Goal: Find specific page/section: Find specific page/section

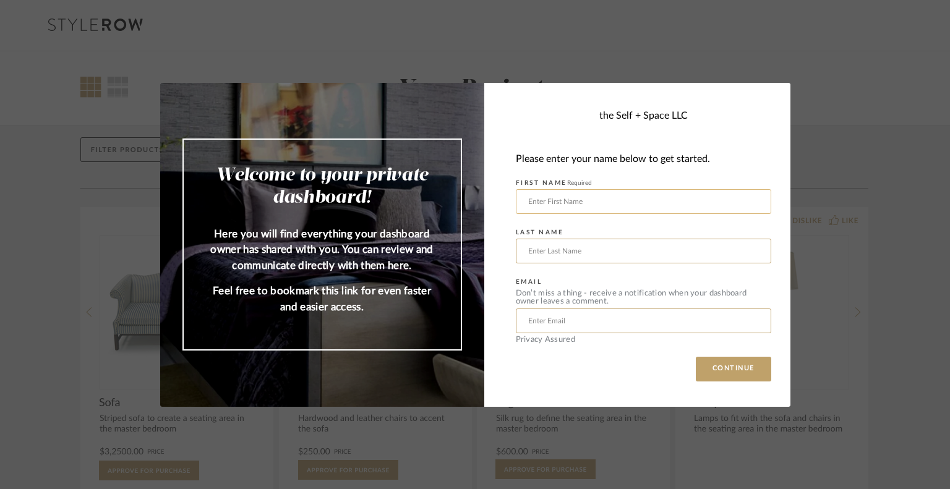
click at [647, 195] on input "text" at bounding box center [643, 201] width 255 height 25
type input "[PERSON_NAME]"
type input "Kuten"
type input "[PERSON_NAME][EMAIL_ADDRESS][PERSON_NAME][DOMAIN_NAME]"
click at [724, 369] on button "CONTINUE" at bounding box center [733, 369] width 75 height 25
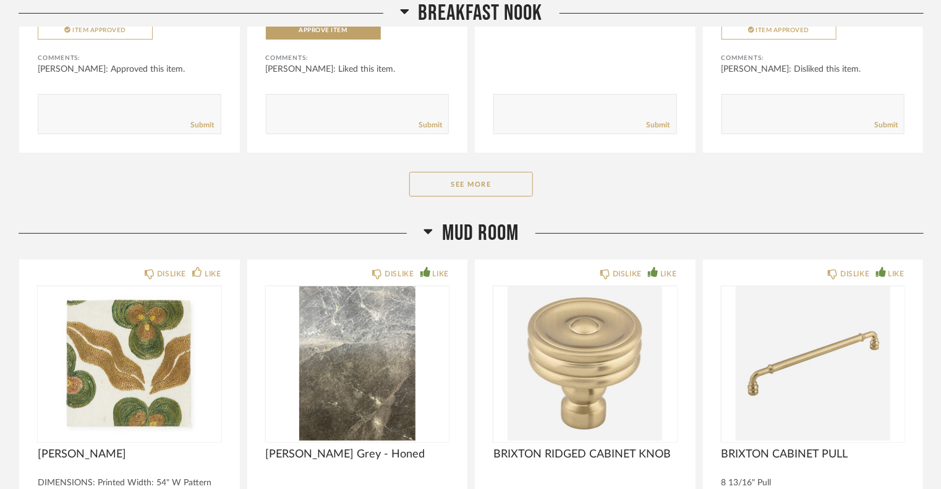
scroll to position [2455, 0]
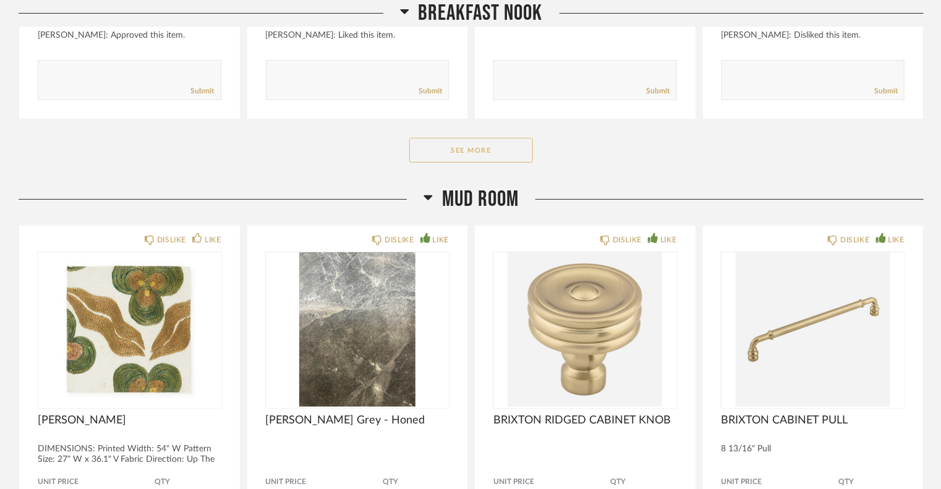
click at [466, 156] on button "See More" at bounding box center [471, 150] width 124 height 25
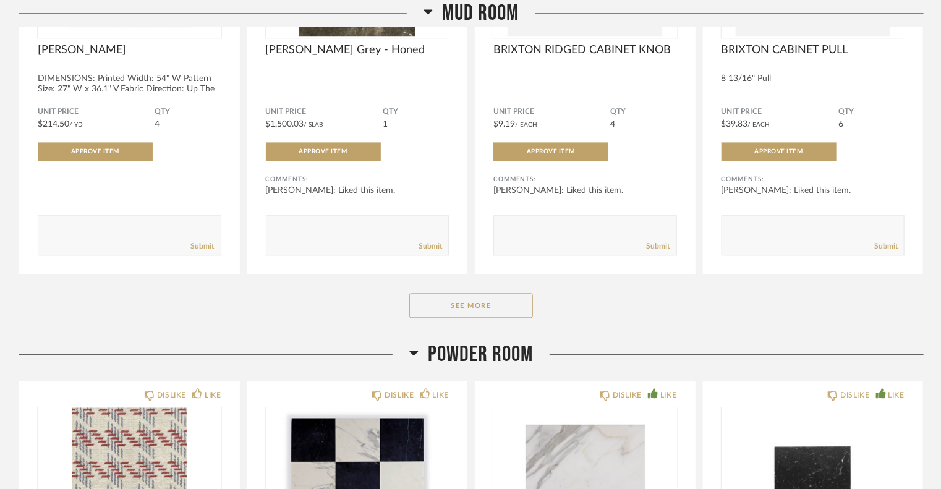
scroll to position [3766, 0]
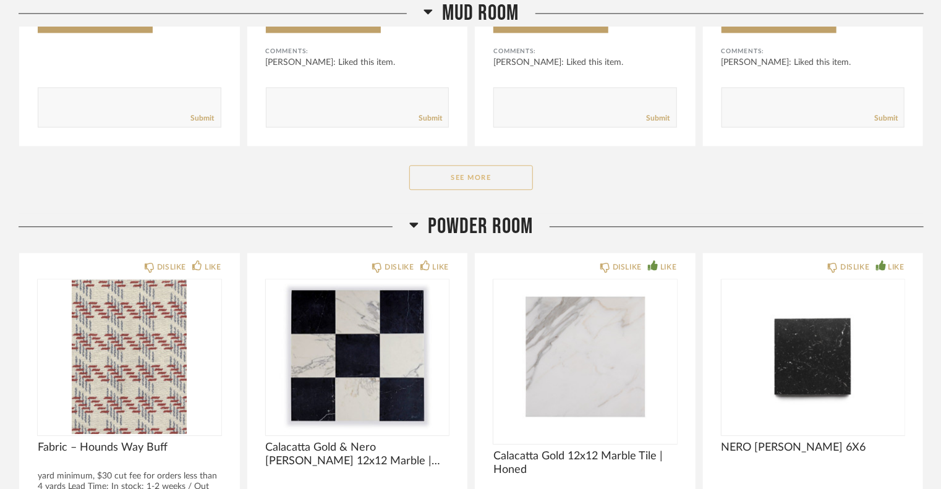
click at [453, 176] on button "See More" at bounding box center [471, 177] width 124 height 25
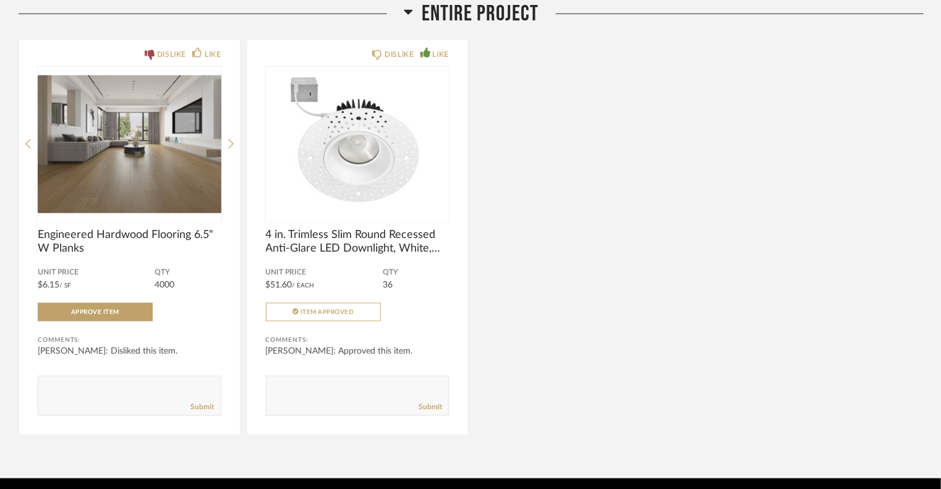
scroll to position [10135, 0]
